Goal: Information Seeking & Learning: Check status

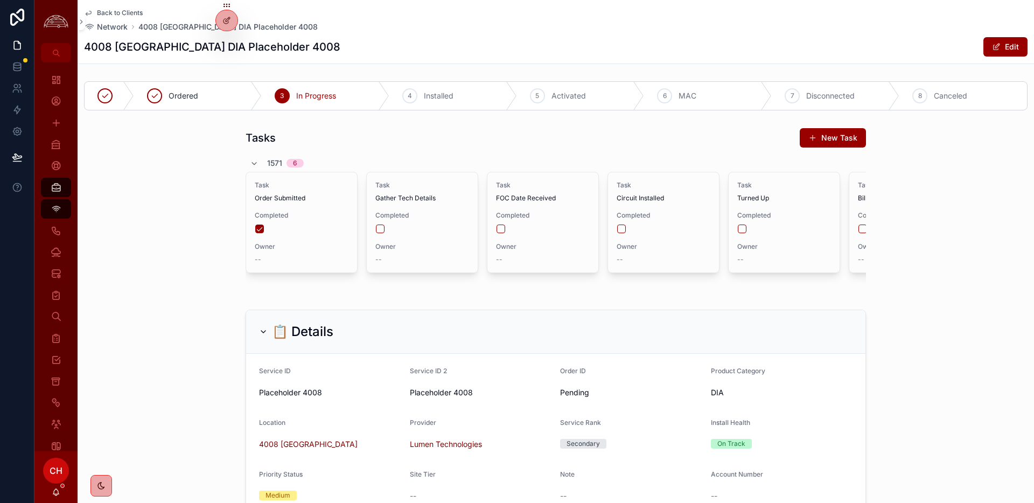
click at [122, 11] on span "Back to Clients" at bounding box center [120, 13] width 46 height 9
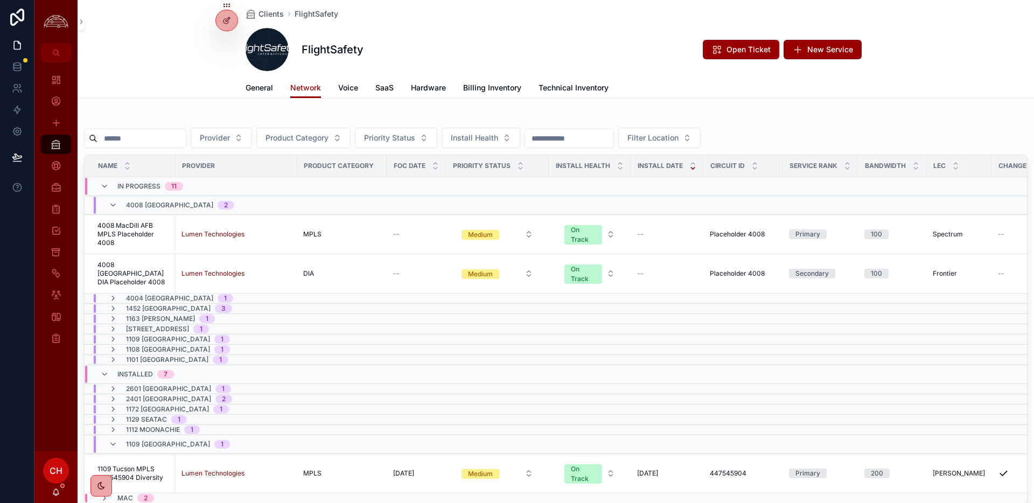
click at [106, 204] on div "4008 [GEOGRAPHIC_DATA] 2" at bounding box center [171, 205] width 151 height 17
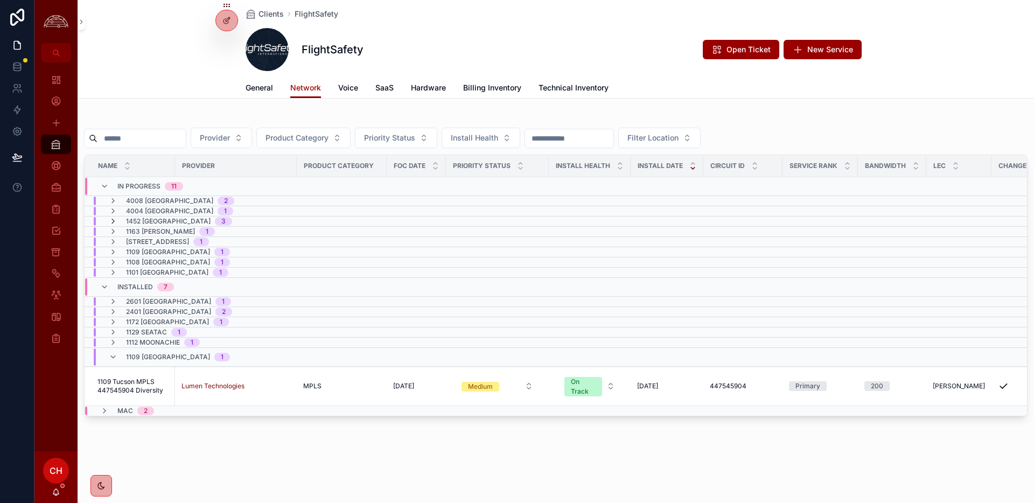
click at [114, 220] on icon "scrollable content" at bounding box center [113, 221] width 9 height 9
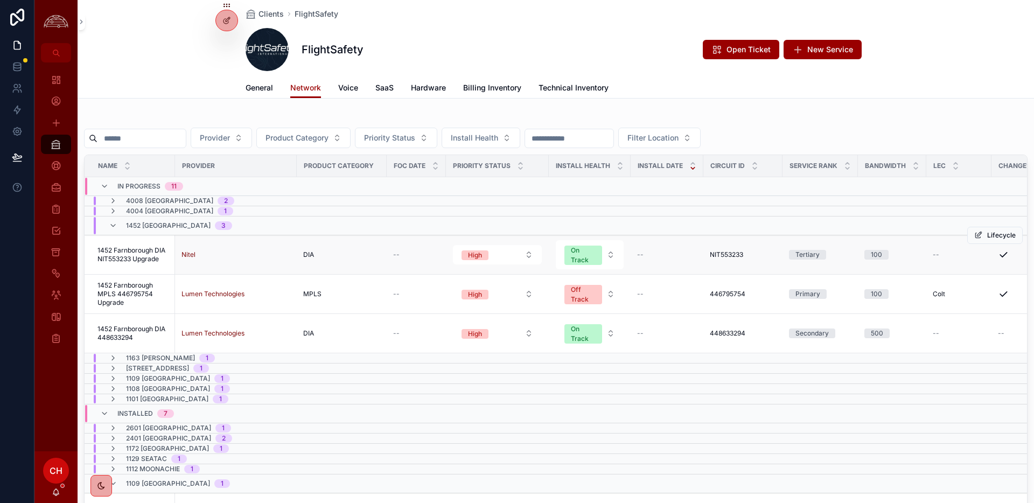
click at [159, 260] on span "1452 Farnborough DIA NIT553233 Upgrade" at bounding box center [132, 254] width 71 height 17
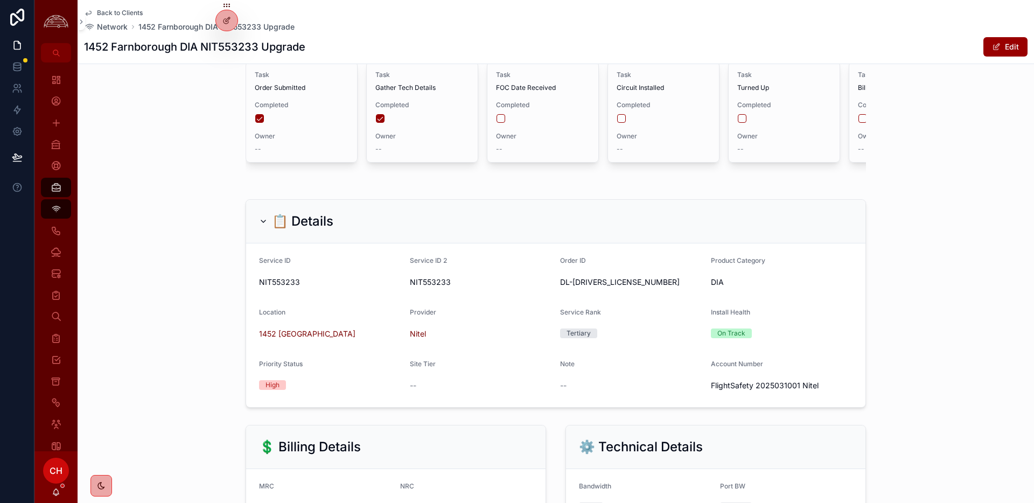
scroll to position [125, 0]
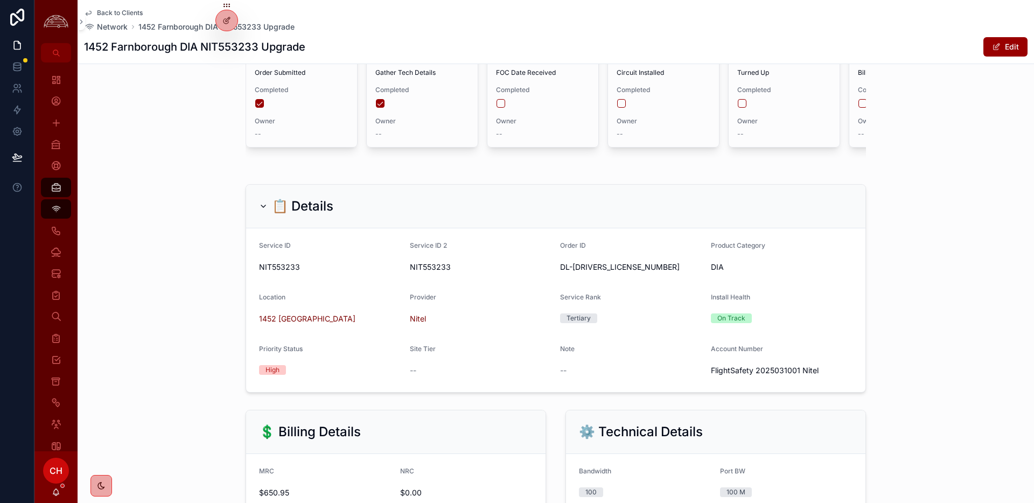
click at [284, 268] on span "NIT553233" at bounding box center [330, 267] width 142 height 11
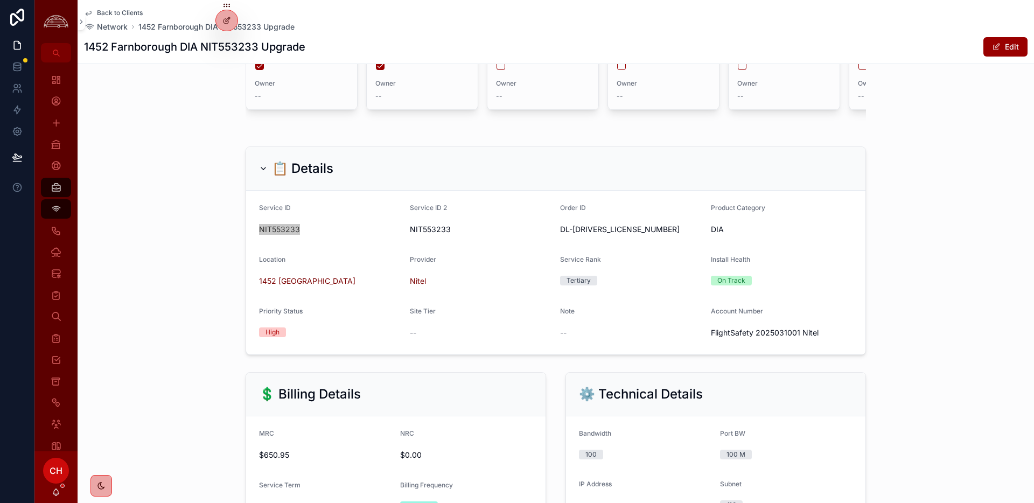
scroll to position [0, 0]
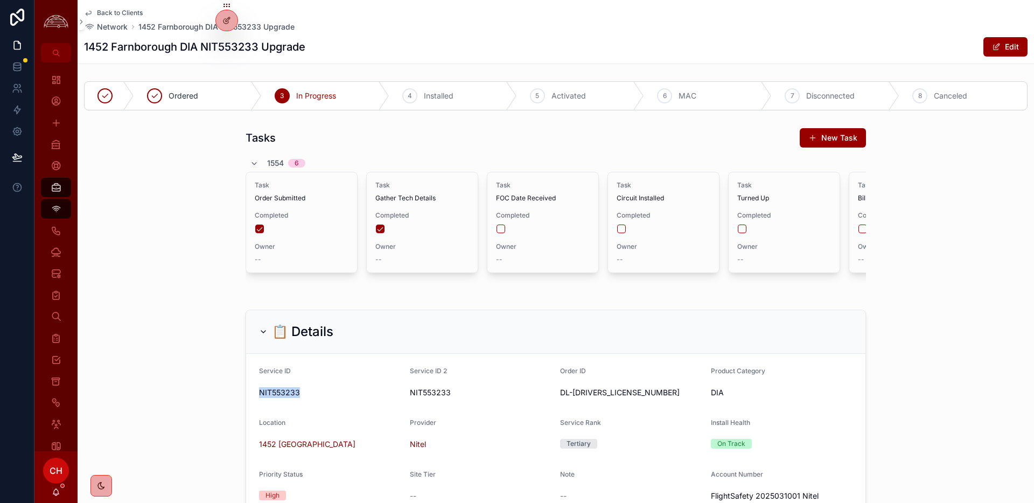
click at [121, 13] on span "Back to Clients" at bounding box center [120, 13] width 46 height 9
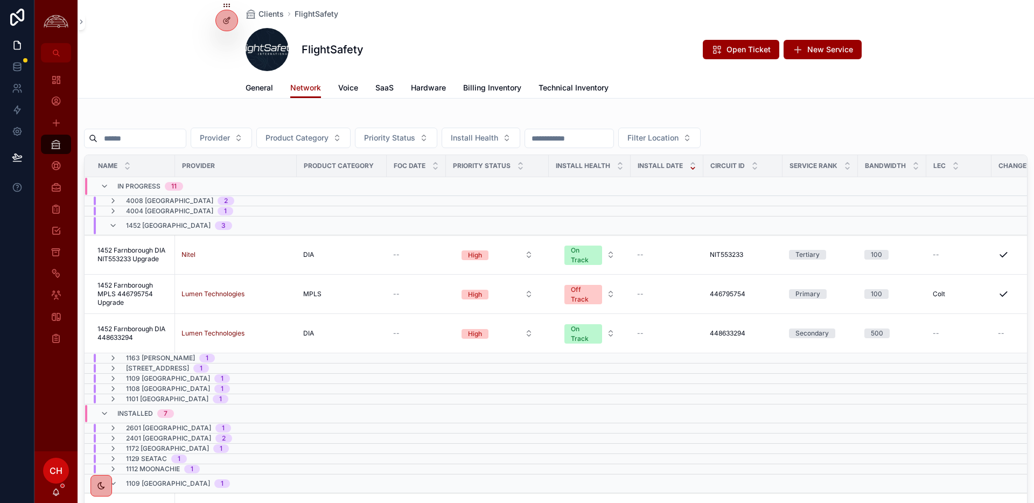
click at [114, 230] on div "[STREET_ADDRESS]" at bounding box center [170, 225] width 123 height 17
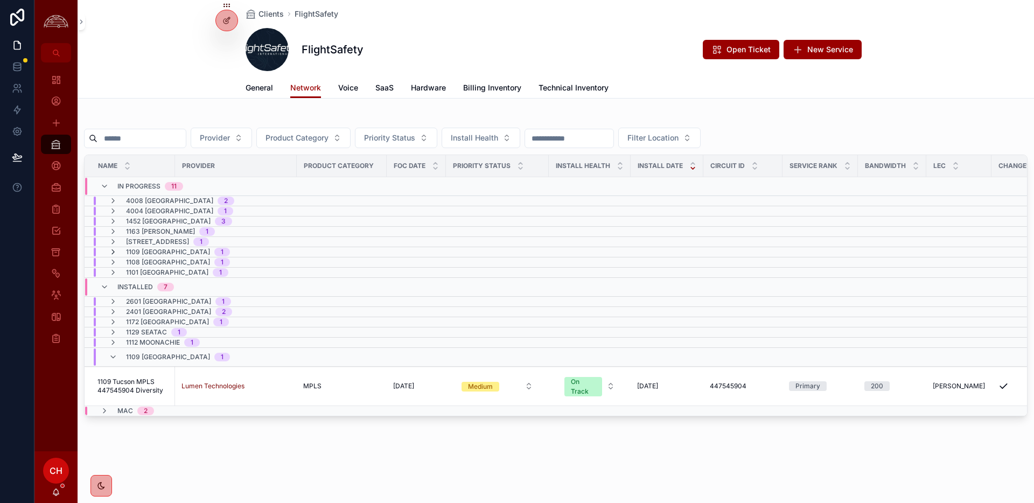
click at [114, 253] on icon "scrollable content" at bounding box center [113, 252] width 9 height 9
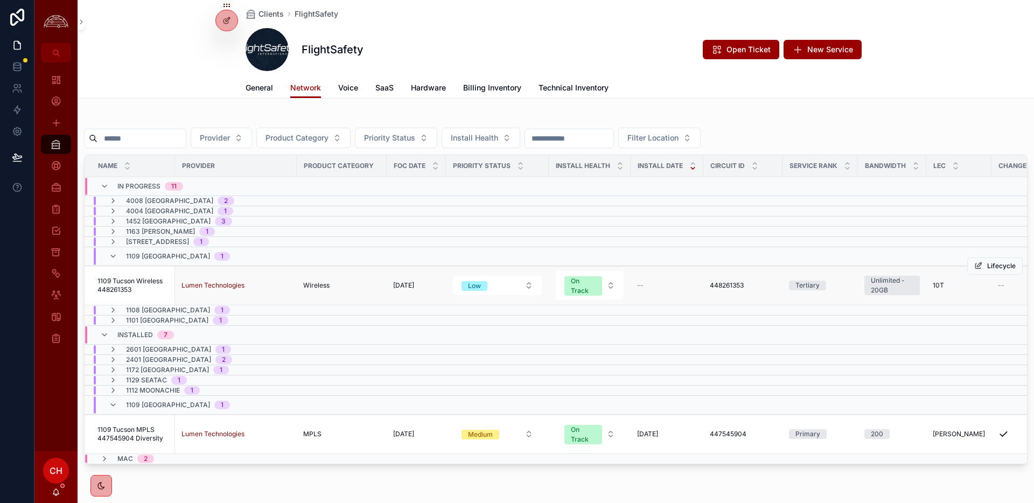
click at [118, 286] on span "1109 Tucson Wireless 448261353" at bounding box center [132, 285] width 71 height 17
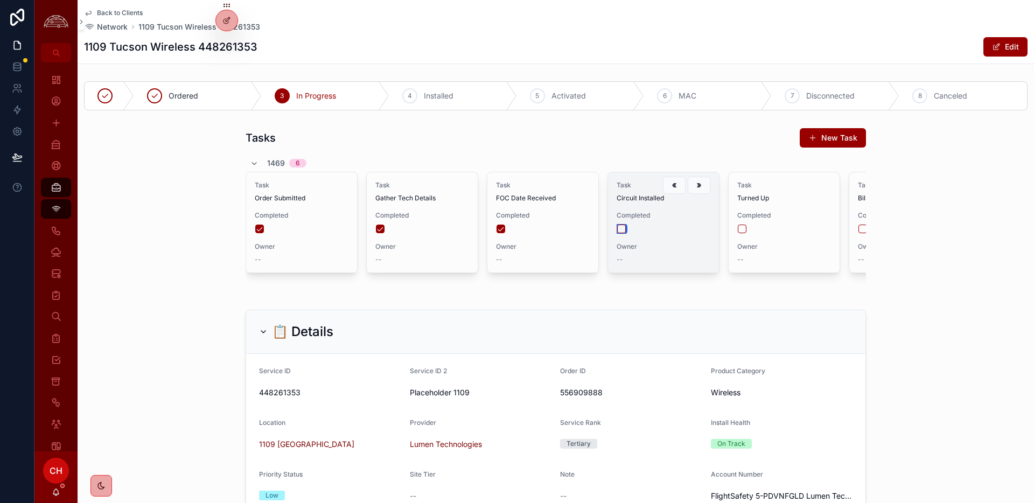
click at [622, 229] on button "scrollable content" at bounding box center [621, 229] width 9 height 9
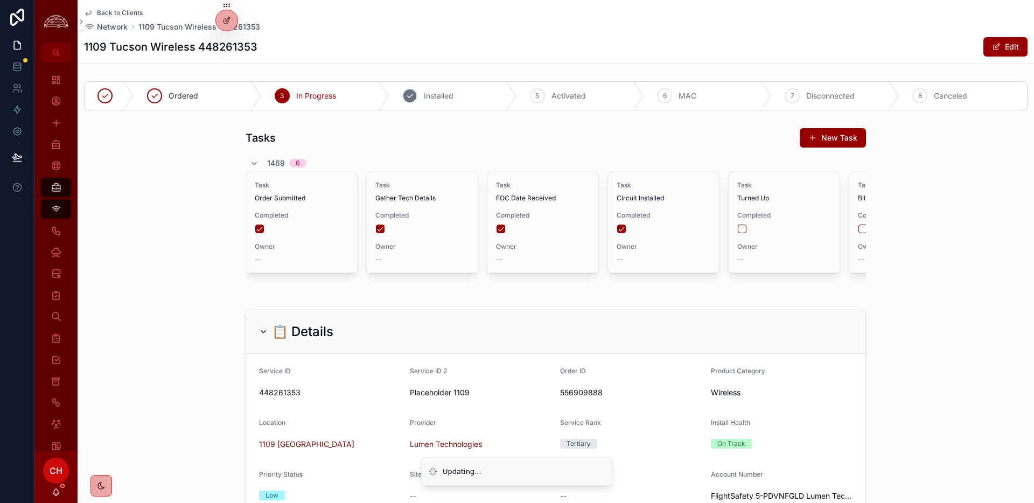
click at [447, 98] on span "Installed" at bounding box center [439, 95] width 30 height 11
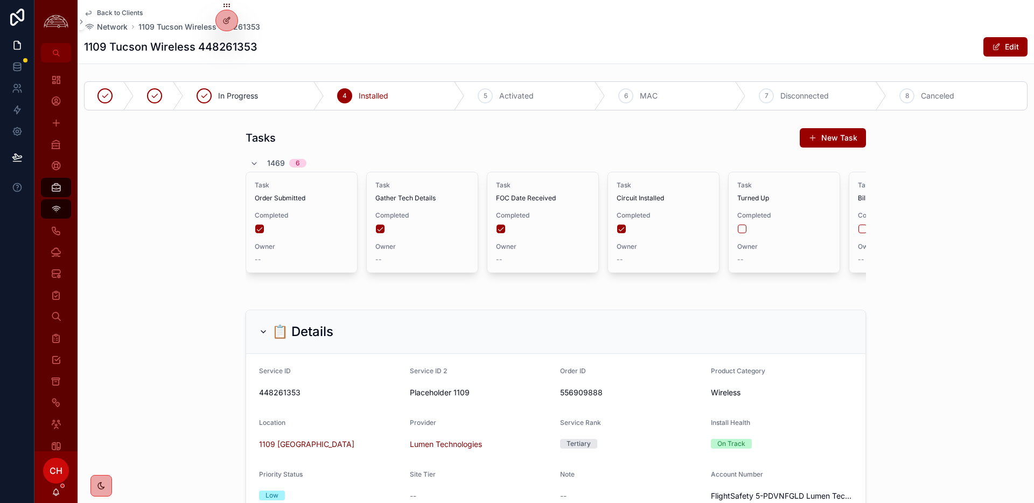
click at [123, 15] on span "Back to Clients" at bounding box center [120, 13] width 46 height 9
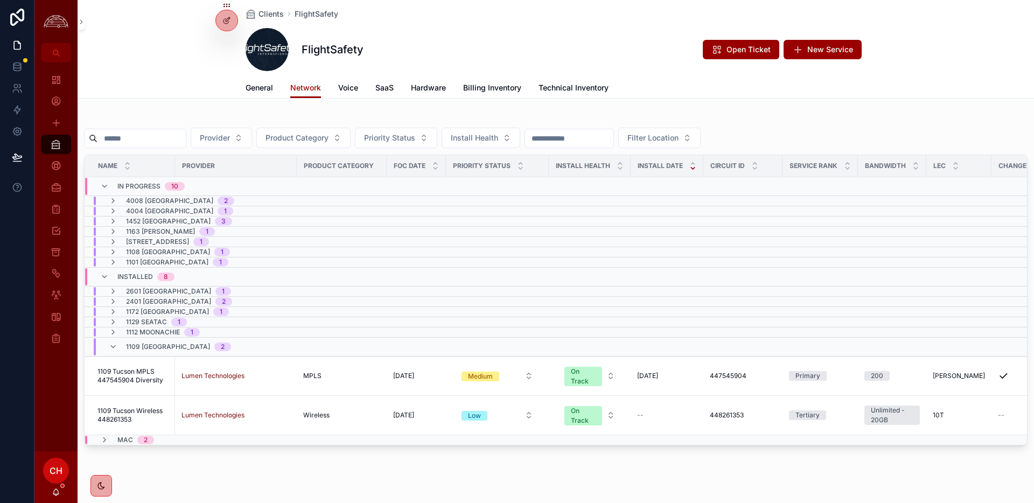
click at [109, 351] on div "1109 [GEOGRAPHIC_DATA] 2" at bounding box center [170, 346] width 122 height 17
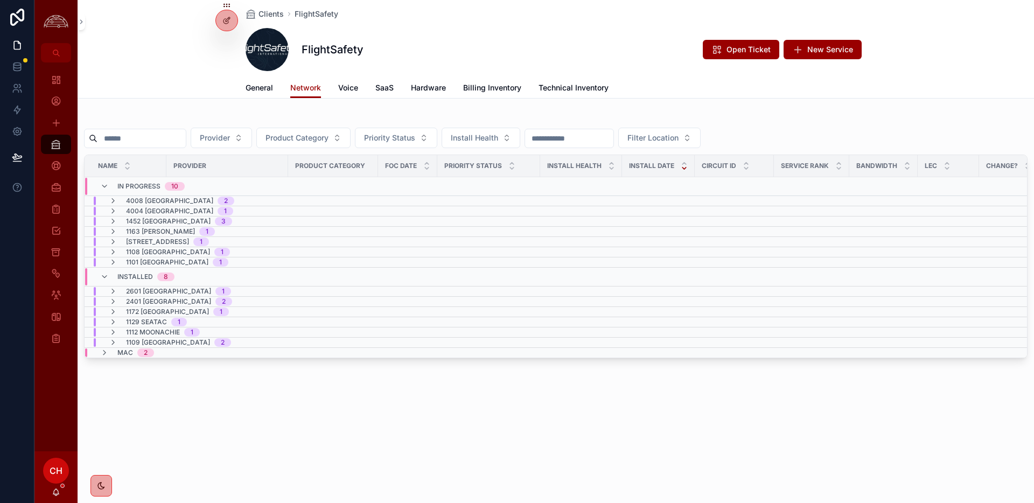
click at [112, 354] on div "MAC 2" at bounding box center [127, 352] width 54 height 9
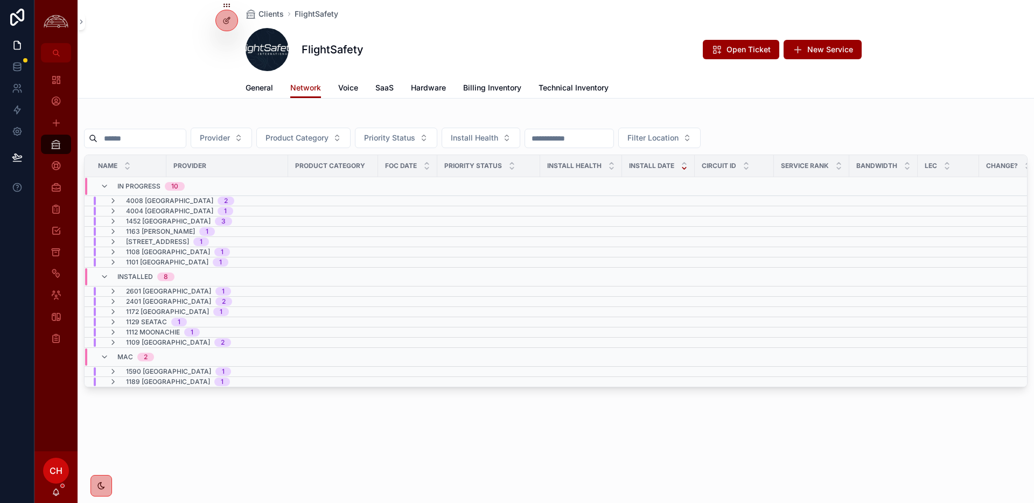
click at [112, 354] on div "MAC 2" at bounding box center [127, 356] width 54 height 17
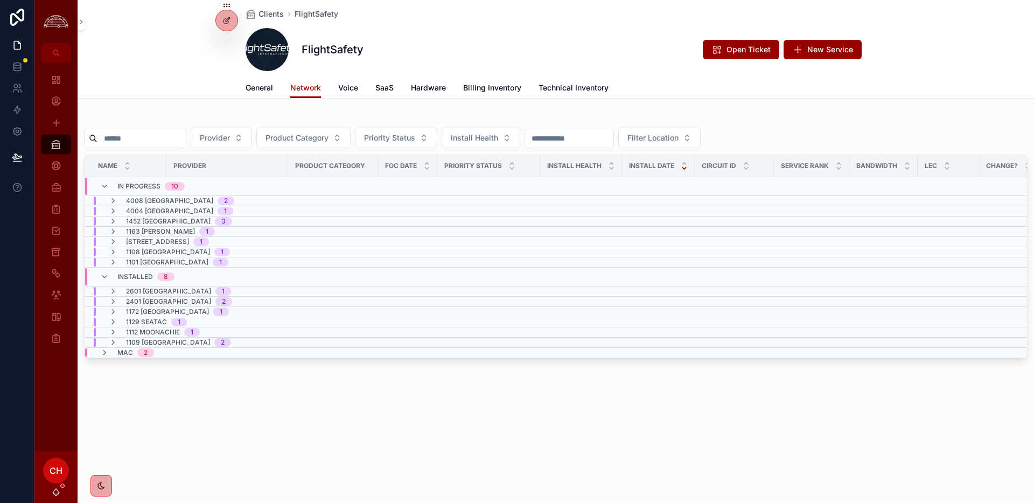
click at [114, 340] on icon "scrollable content" at bounding box center [113, 342] width 9 height 9
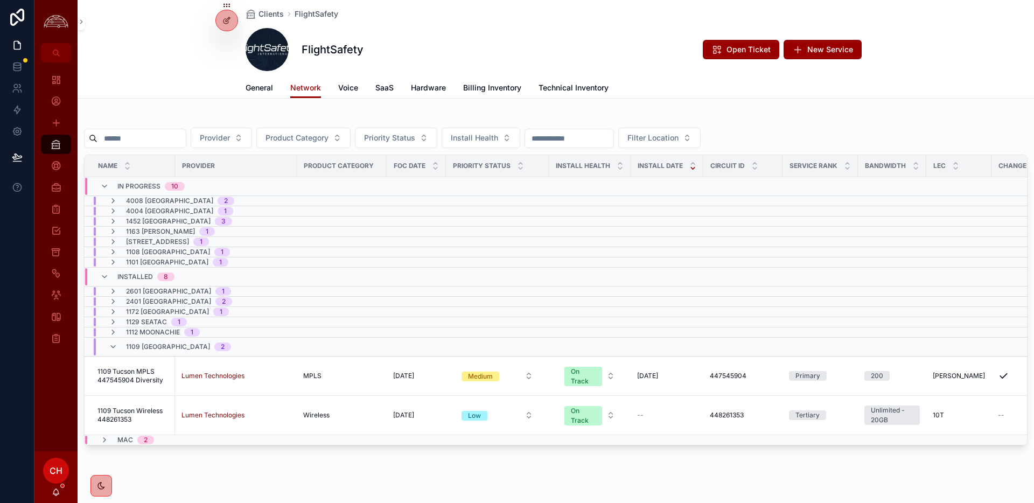
click at [114, 340] on div "1109 [GEOGRAPHIC_DATA] 2" at bounding box center [170, 346] width 122 height 17
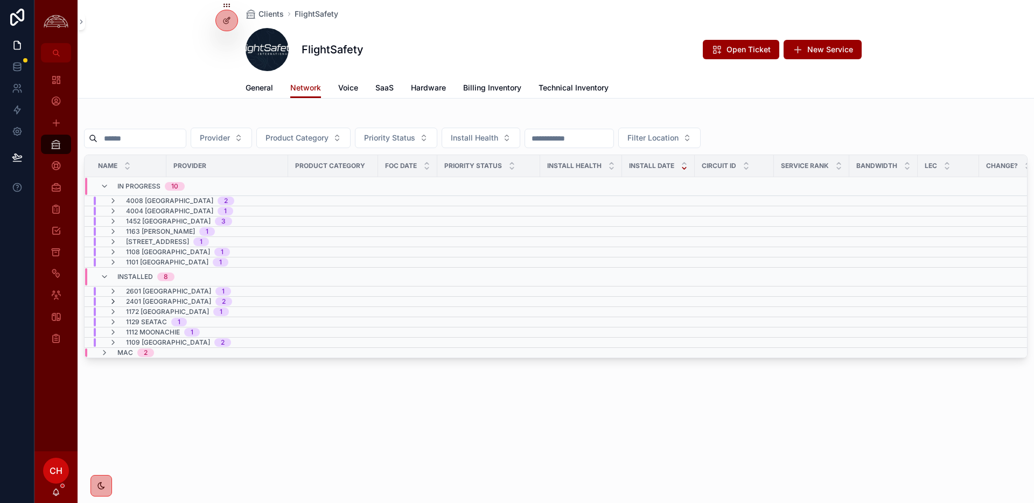
click at [113, 300] on icon "scrollable content" at bounding box center [113, 301] width 9 height 9
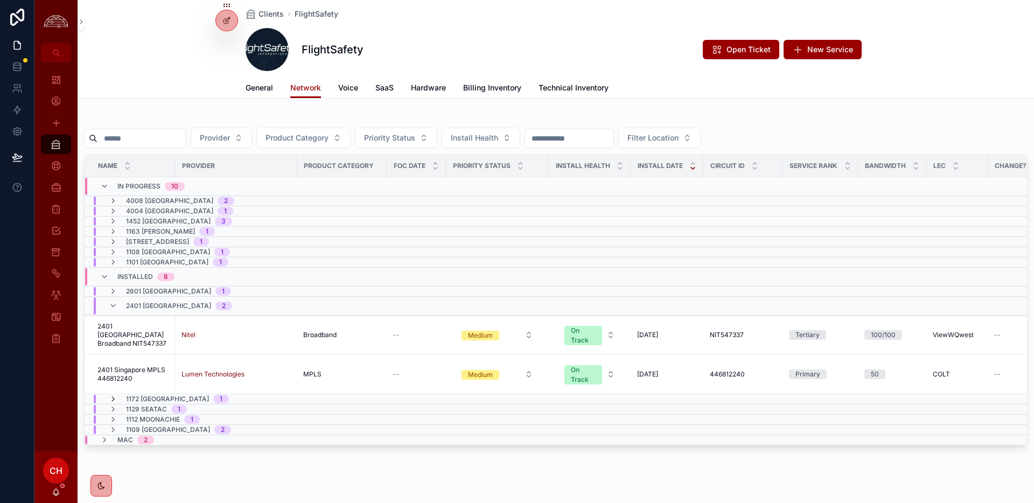
click at [111, 401] on icon "scrollable content" at bounding box center [113, 399] width 9 height 9
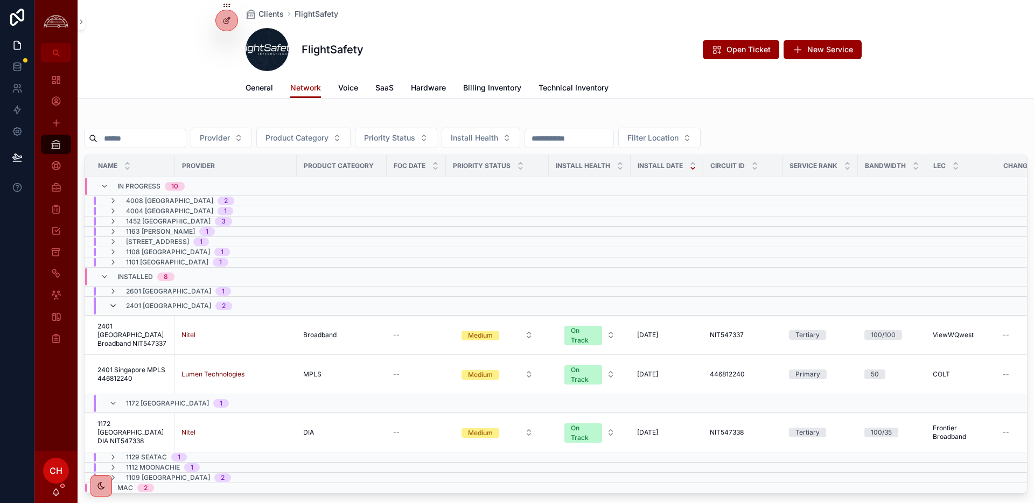
click at [111, 305] on icon "scrollable content" at bounding box center [113, 306] width 9 height 9
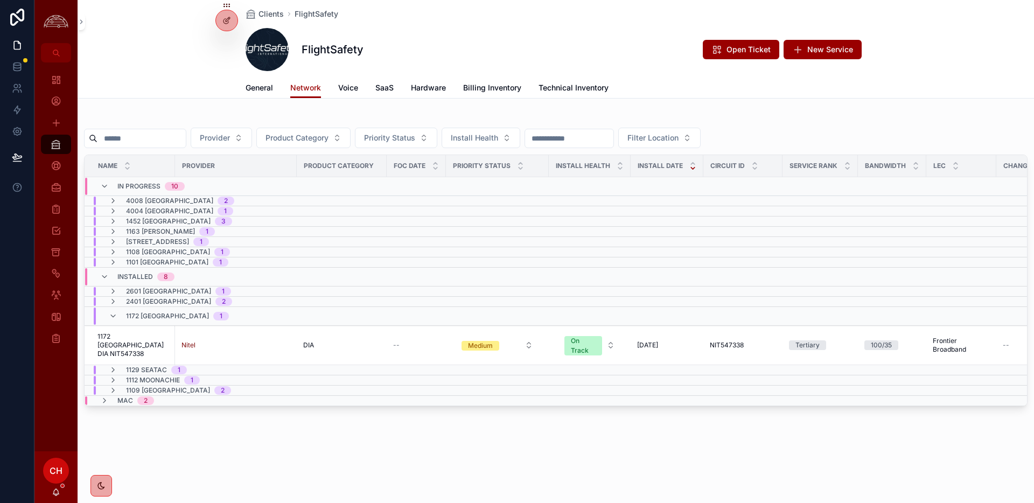
click at [111, 320] on div "1172 [GEOGRAPHIC_DATA] 1" at bounding box center [169, 315] width 120 height 17
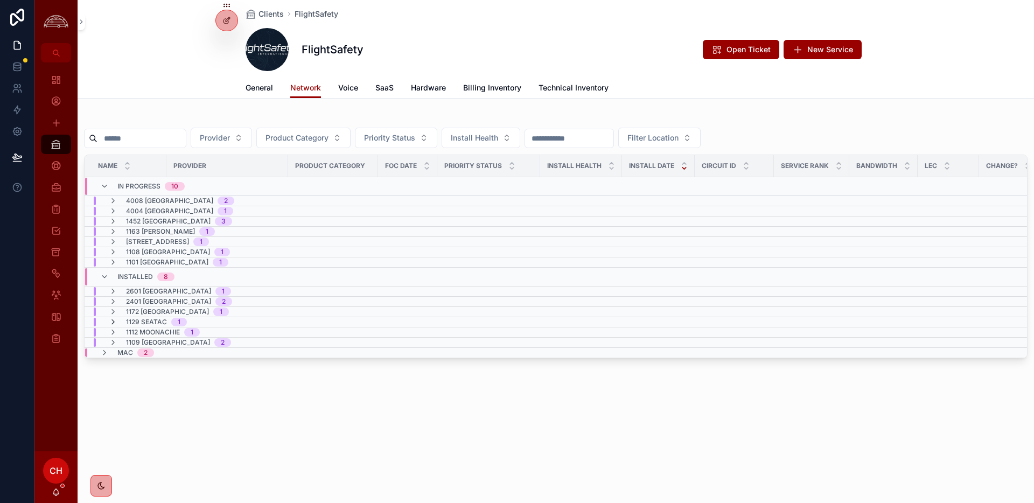
click at [114, 323] on icon "scrollable content" at bounding box center [113, 322] width 9 height 9
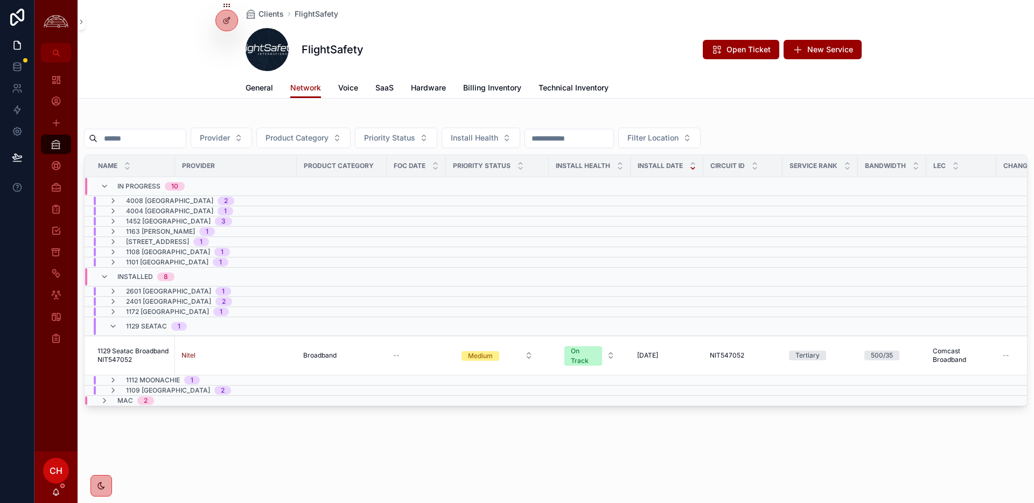
click at [114, 323] on icon "scrollable content" at bounding box center [113, 326] width 9 height 9
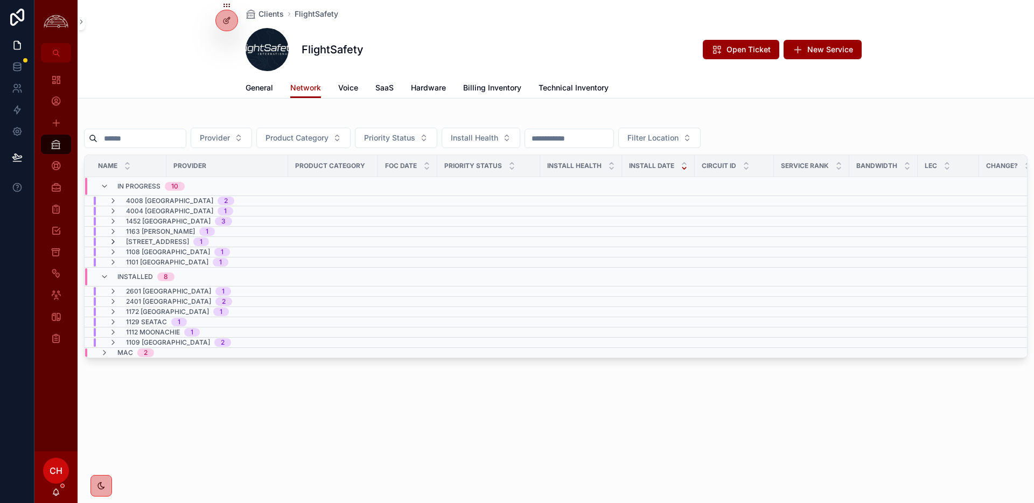
click at [113, 244] on icon "scrollable content" at bounding box center [113, 241] width 9 height 9
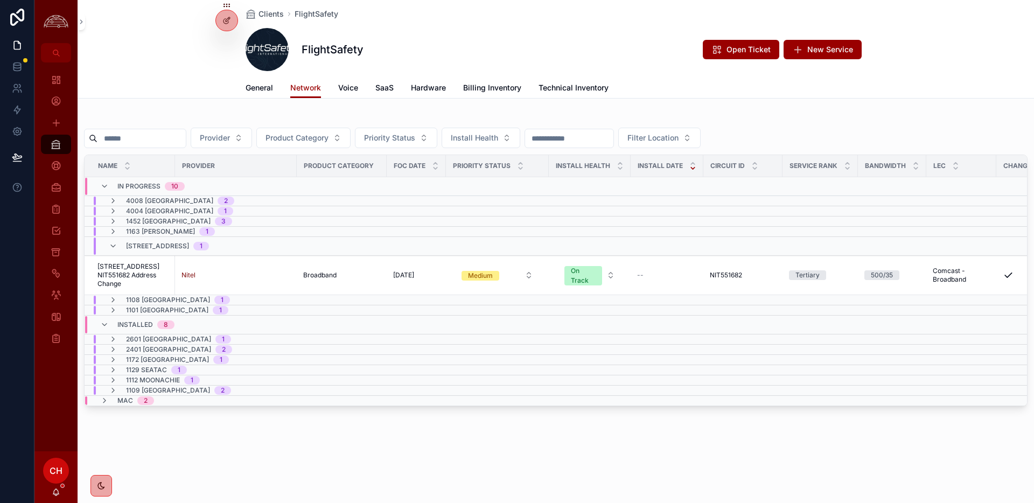
click at [109, 250] on div "[STREET_ADDRESS]" at bounding box center [159, 245] width 100 height 17
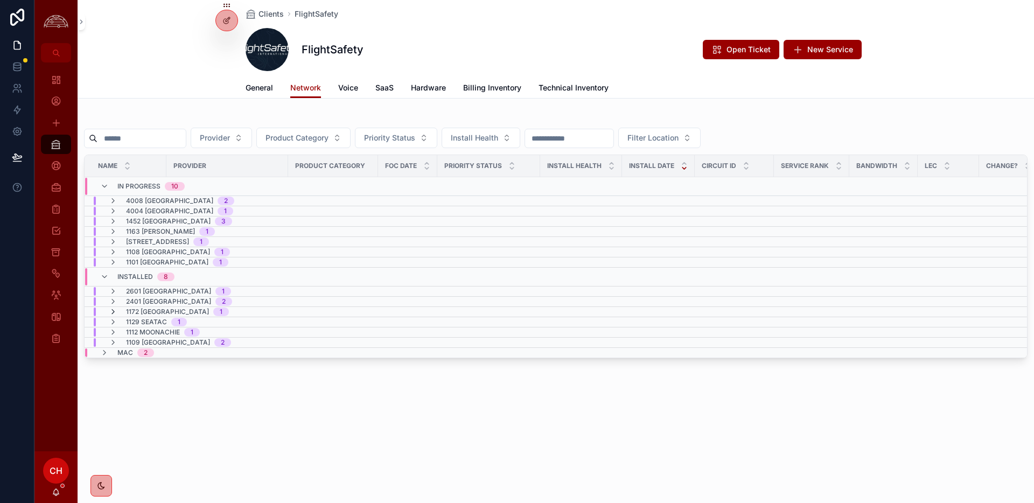
click at [113, 310] on icon "scrollable content" at bounding box center [113, 311] width 9 height 9
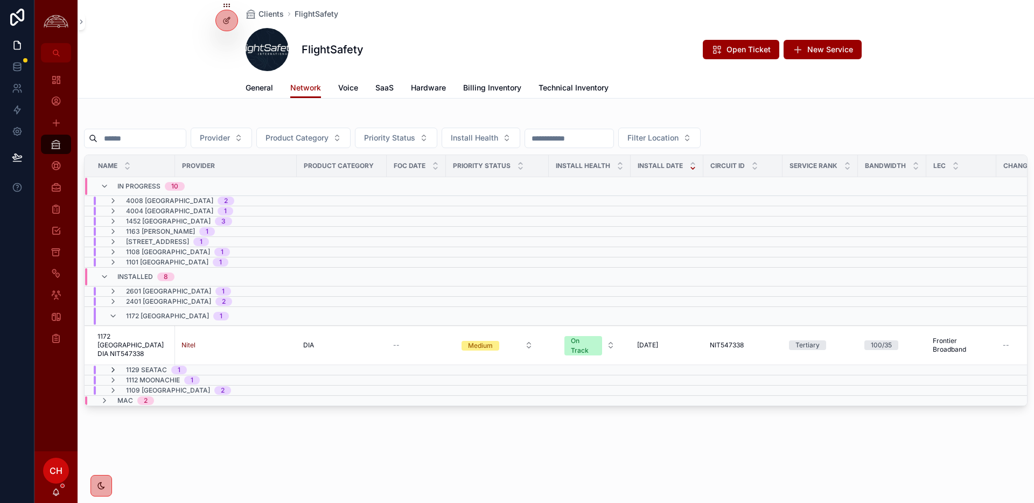
click at [116, 373] on icon "scrollable content" at bounding box center [113, 370] width 9 height 9
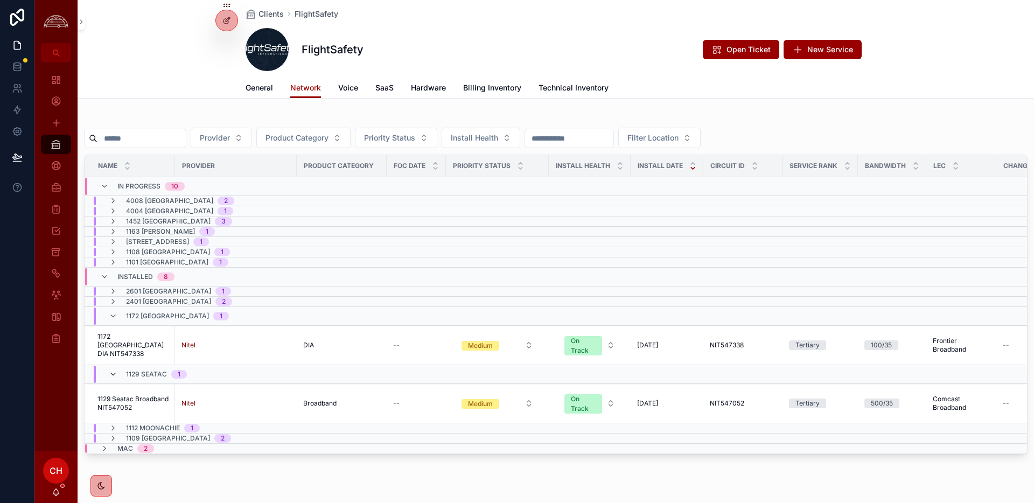
click at [112, 372] on icon "scrollable content" at bounding box center [113, 374] width 9 height 9
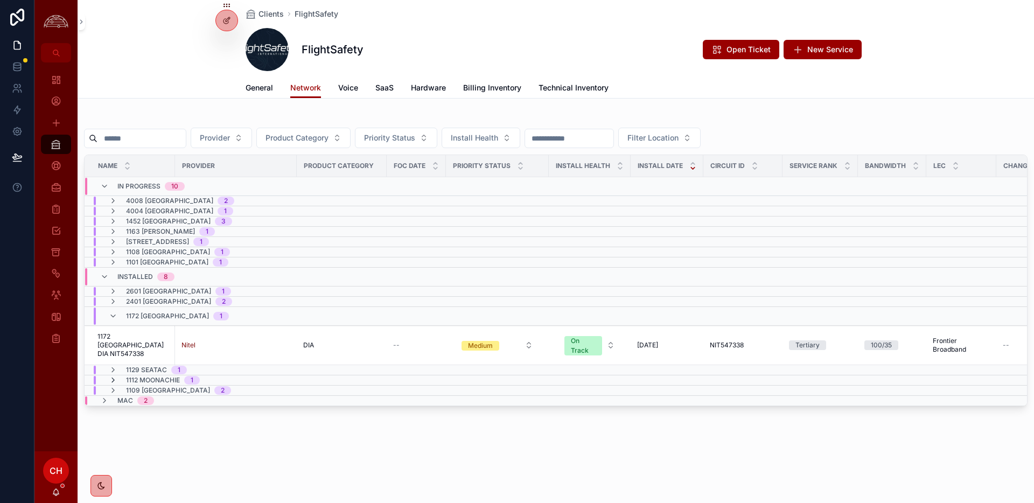
click at [113, 379] on icon "scrollable content" at bounding box center [113, 380] width 9 height 9
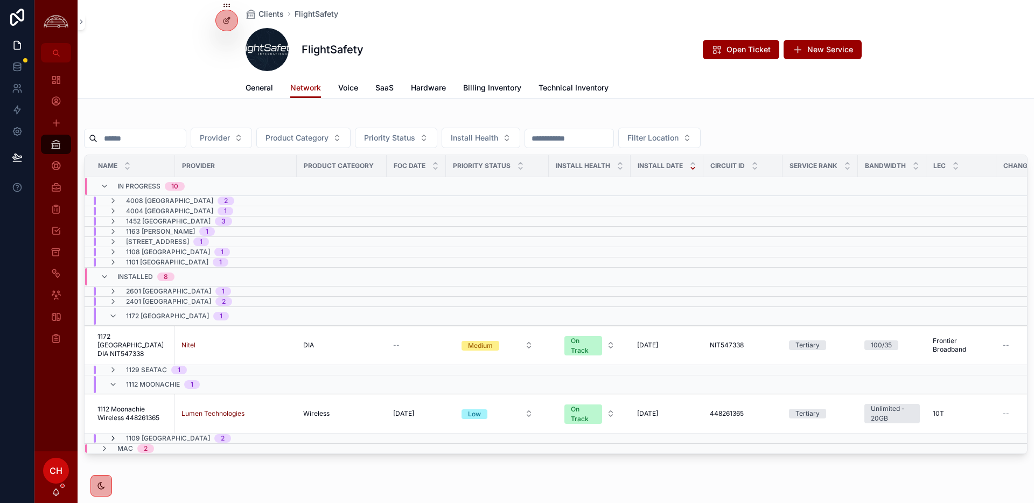
click at [111, 438] on icon "scrollable content" at bounding box center [113, 438] width 9 height 9
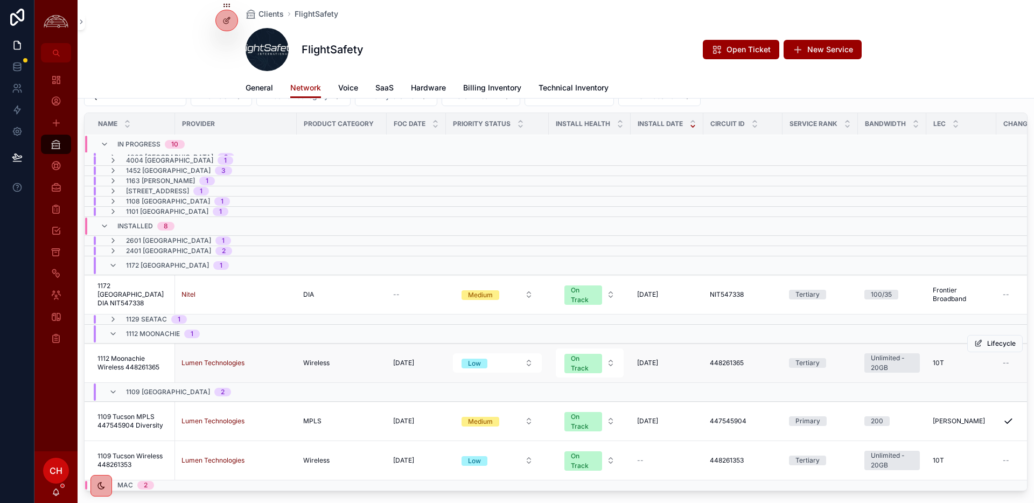
scroll to position [43, 0]
click at [111, 391] on icon "scrollable content" at bounding box center [113, 391] width 9 height 9
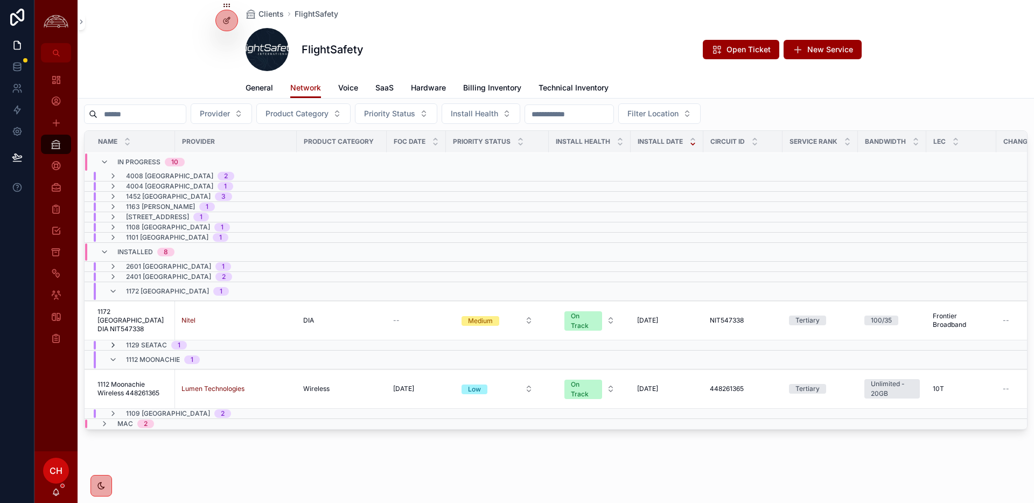
scroll to position [24, 0]
click at [115, 362] on icon "scrollable content" at bounding box center [113, 359] width 9 height 9
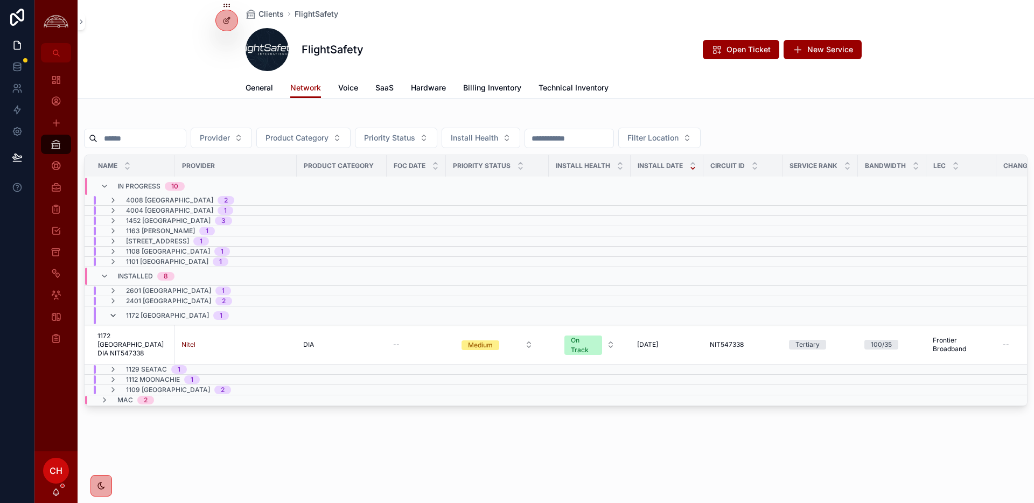
click at [114, 314] on icon "scrollable content" at bounding box center [113, 315] width 9 height 9
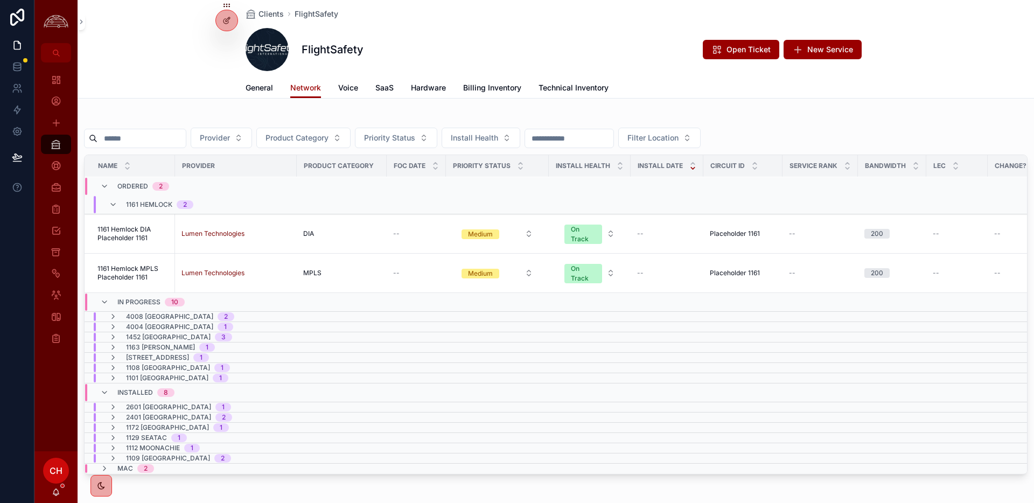
click at [110, 205] on icon "scrollable content" at bounding box center [113, 204] width 9 height 9
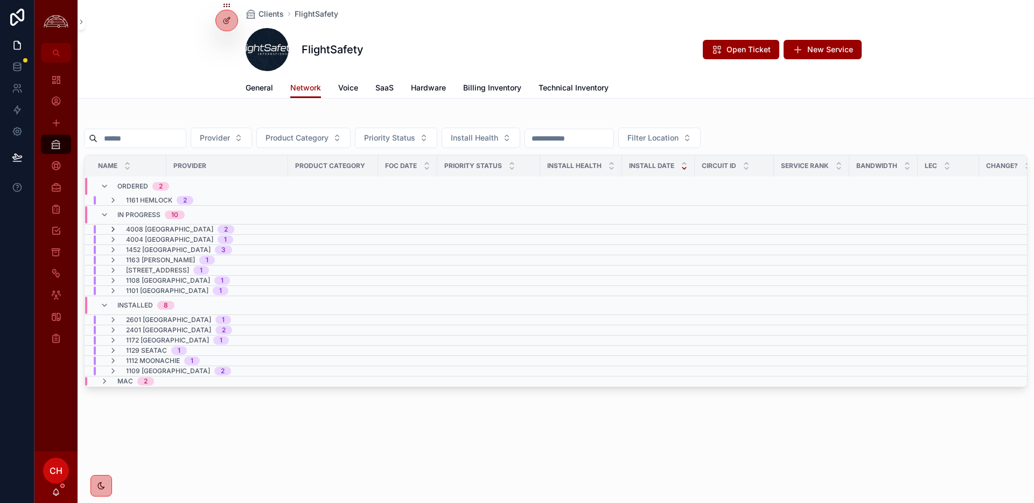
click at [114, 227] on icon "scrollable content" at bounding box center [113, 229] width 9 height 9
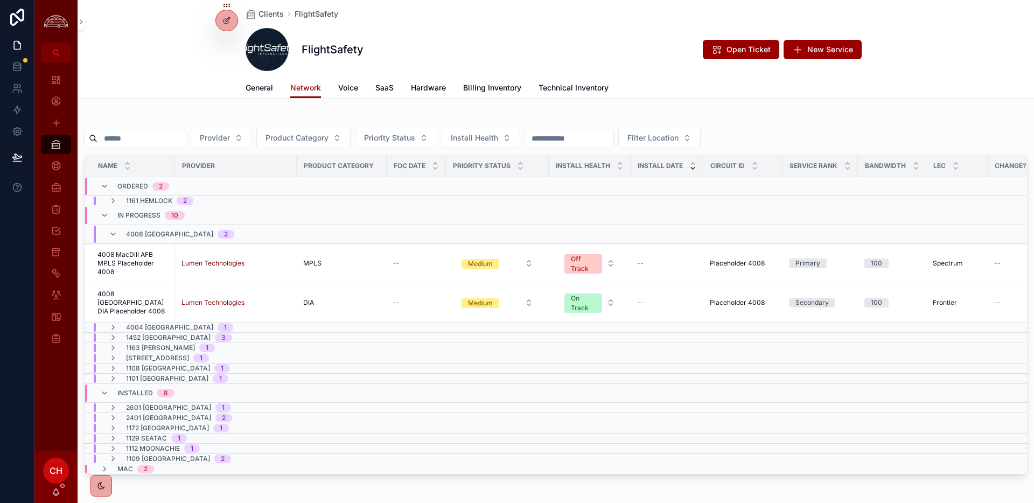
click at [114, 227] on div "4008 [GEOGRAPHIC_DATA] 2" at bounding box center [171, 234] width 125 height 17
